Goal: Navigation & Orientation: Understand site structure

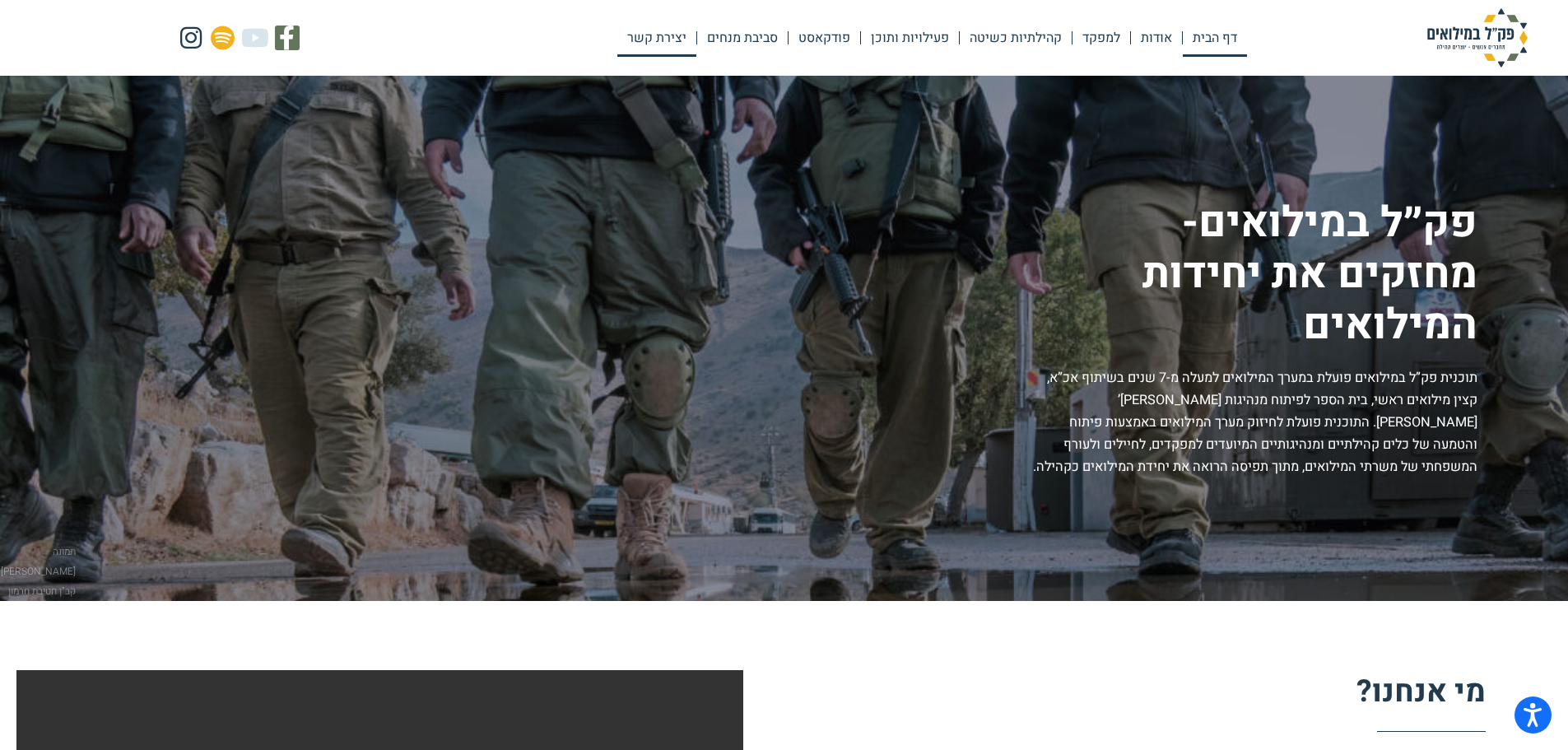
click at [665, 28] on link "יצירת קשר" at bounding box center [657, 38] width 79 height 38
click at [751, 32] on link "סביבת מנחים" at bounding box center [742, 38] width 90 height 38
click at [896, 41] on link "פעילויות ותוכן" at bounding box center [910, 38] width 98 height 38
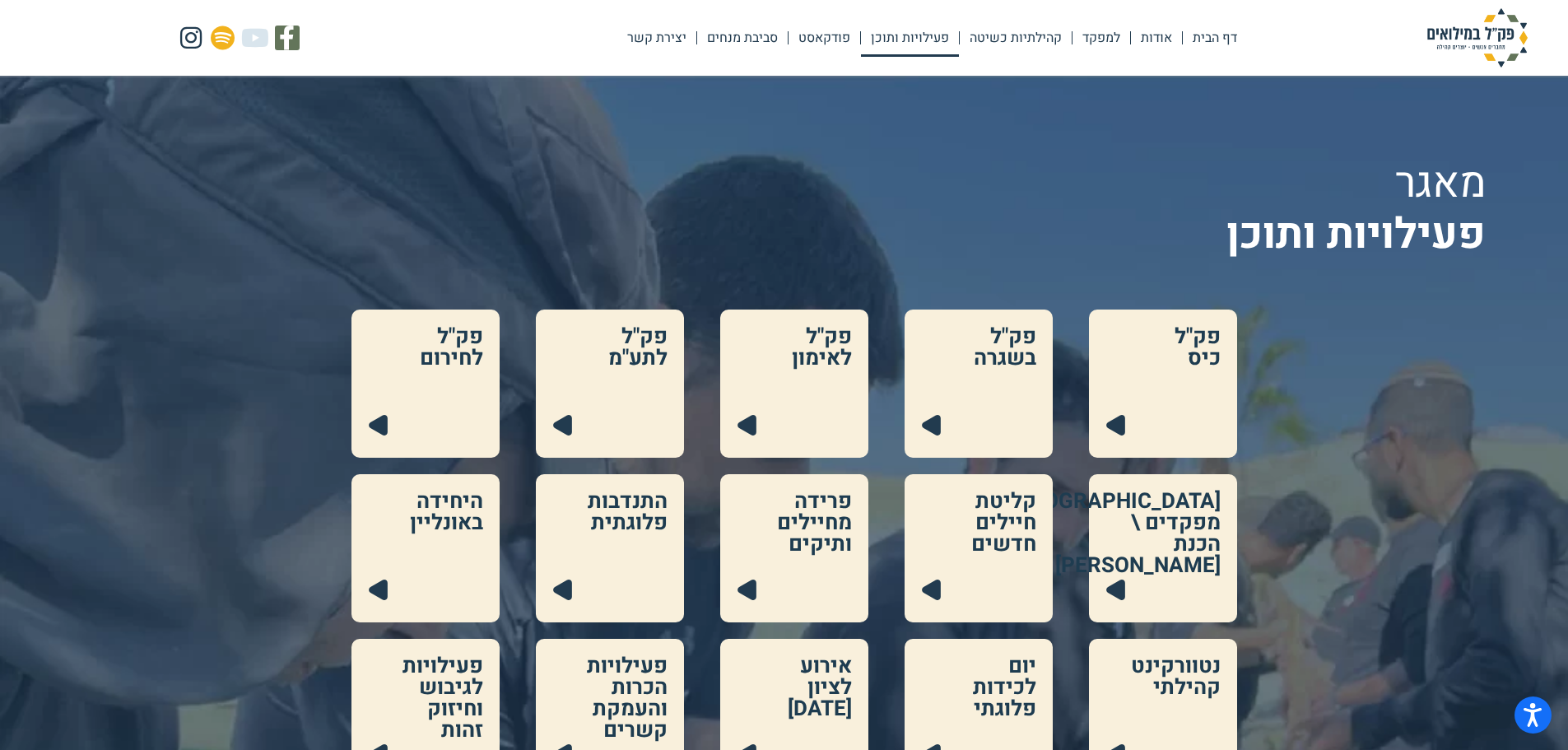
scroll to position [164, 0]
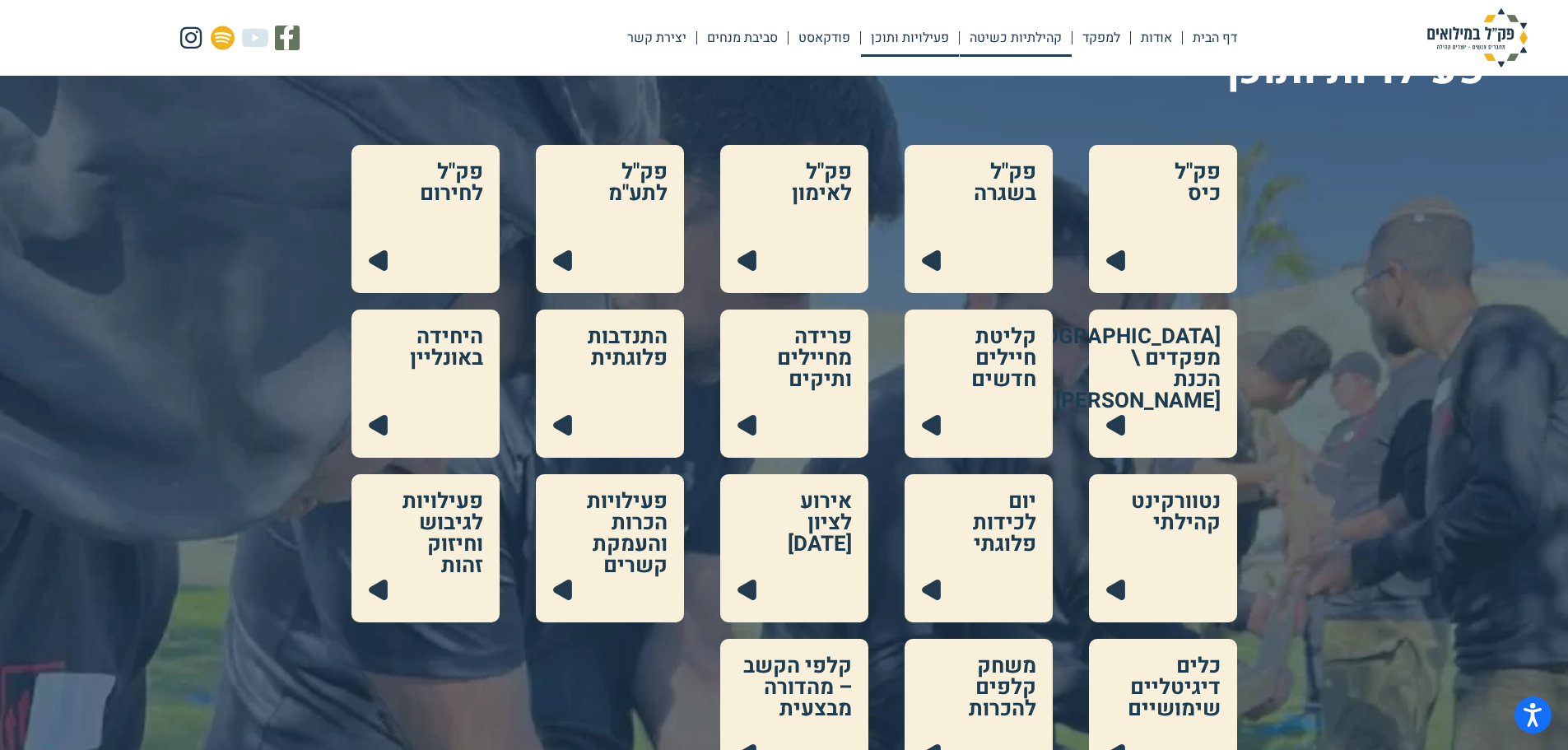
click at [1020, 43] on link "קהילתיות כשיטה" at bounding box center [1015, 38] width 112 height 38
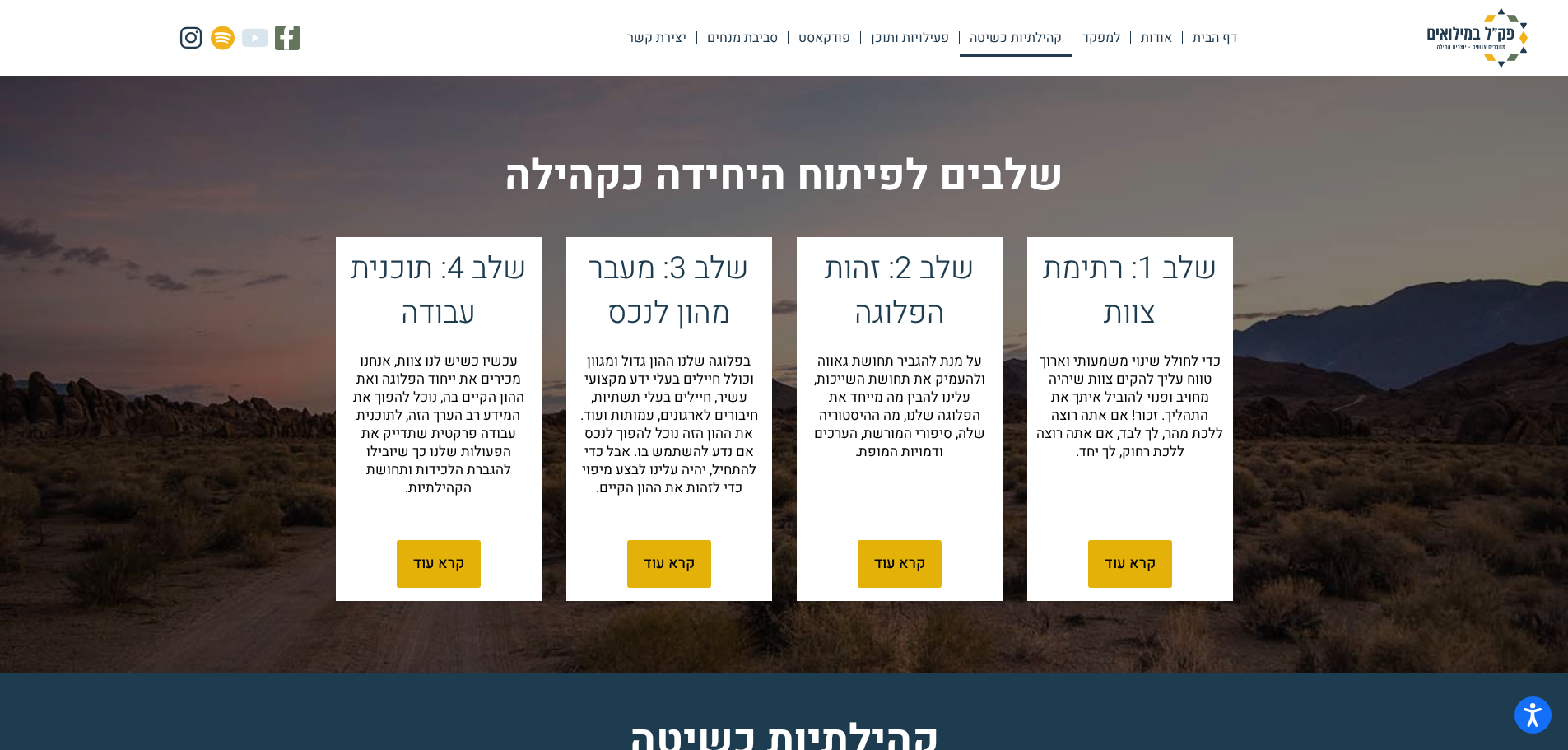
scroll to position [665, 0]
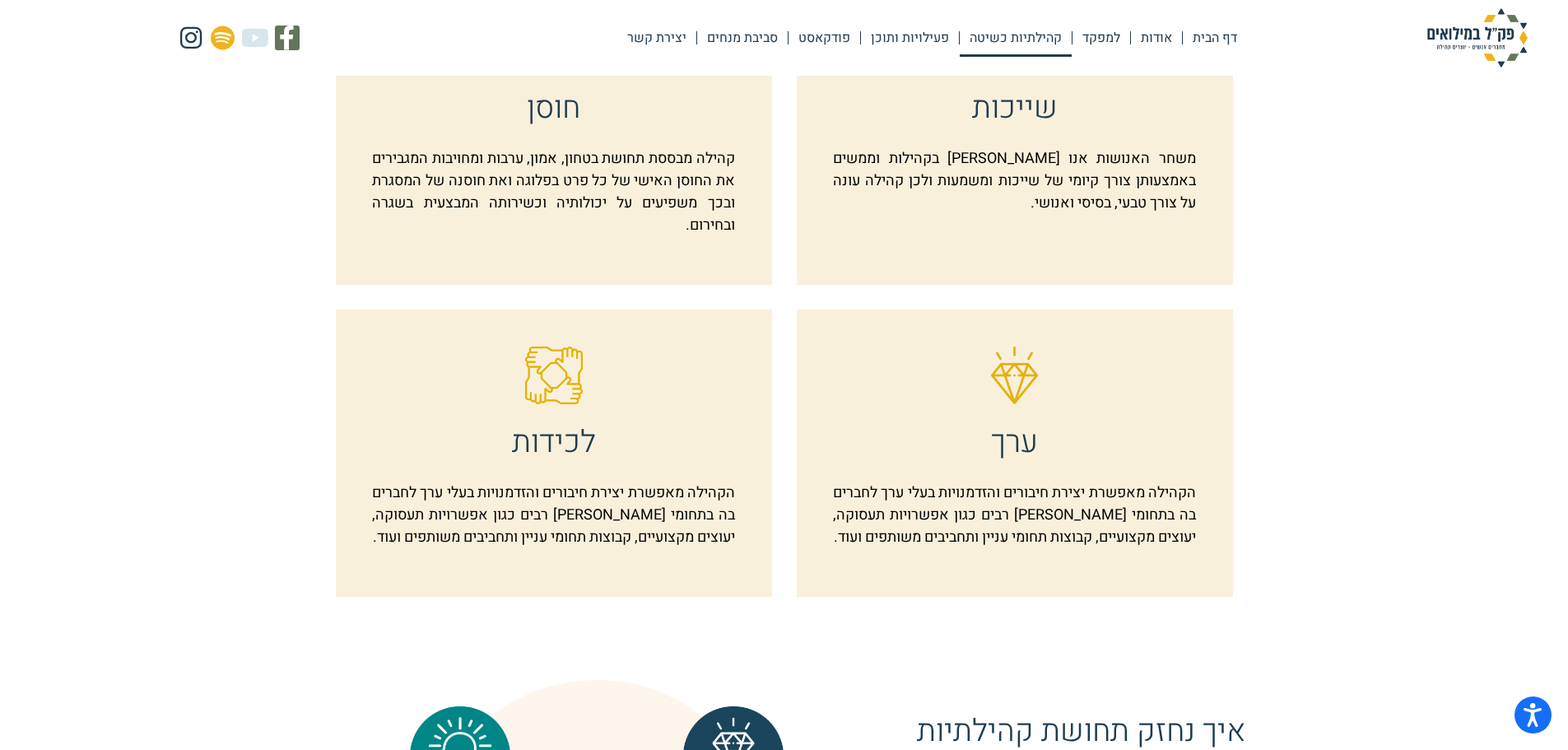
click at [1484, 44] on img at bounding box center [1477, 38] width 164 height 59
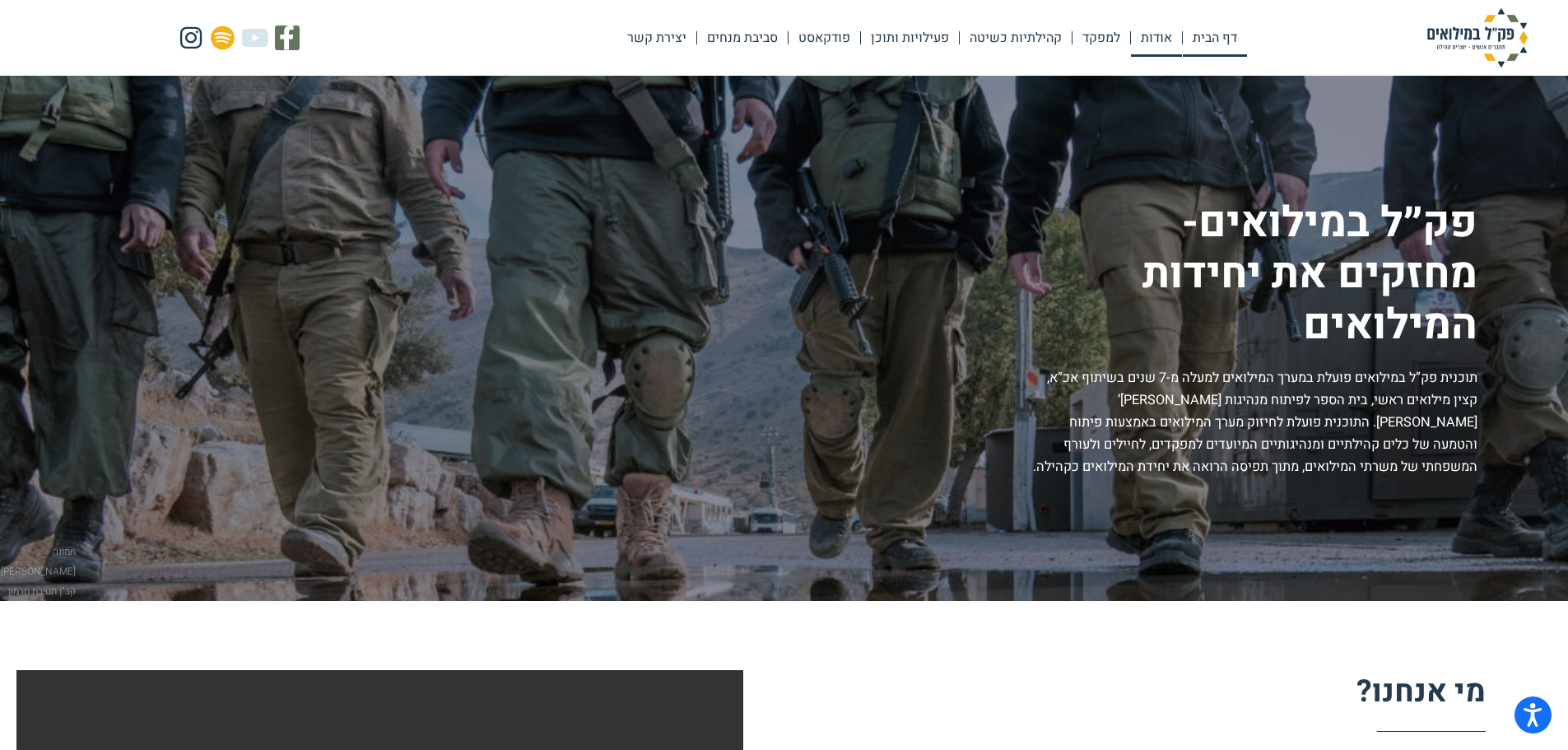
click at [1145, 33] on link "אודות" at bounding box center [1156, 38] width 51 height 38
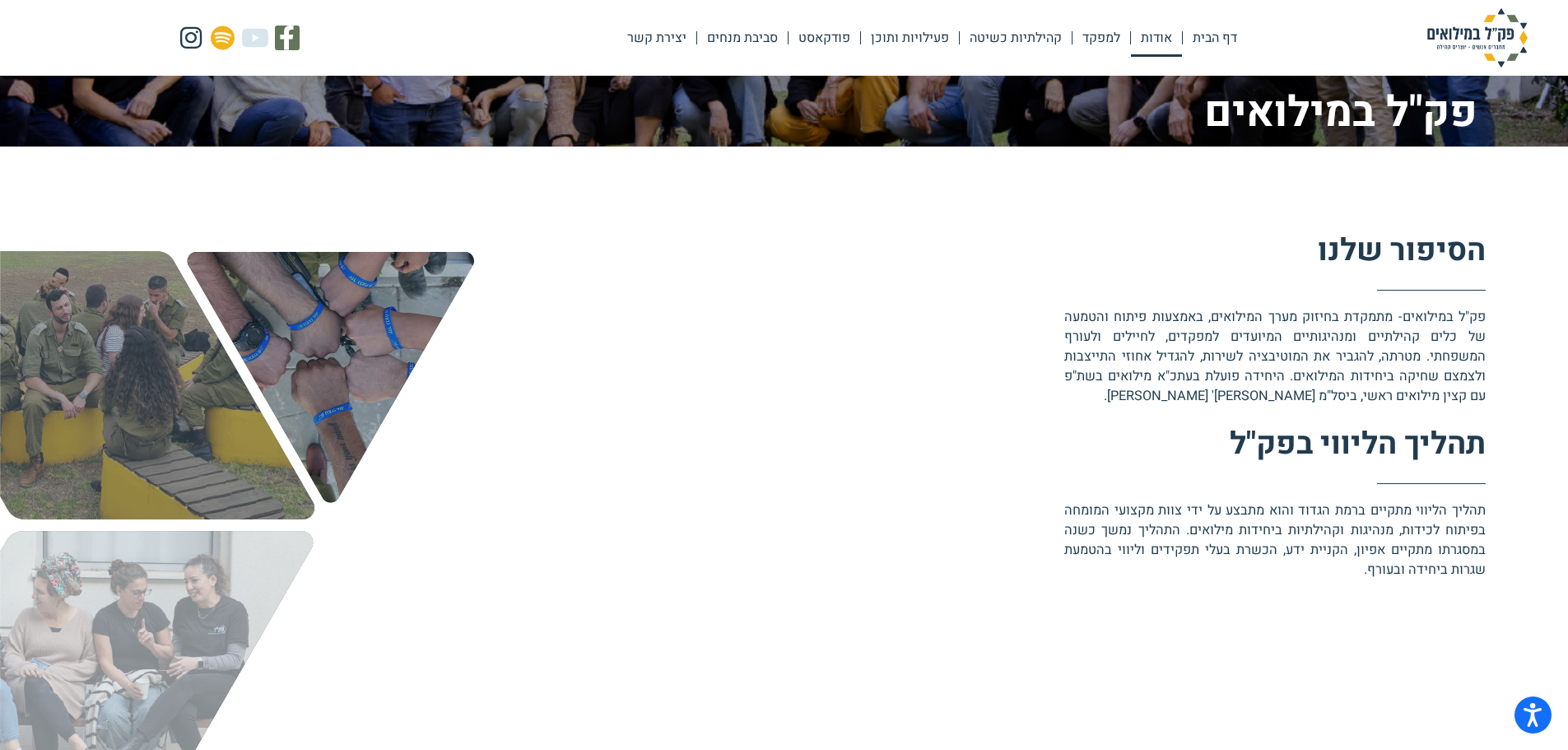
scroll to position [439, 0]
